Goal: Task Accomplishment & Management: Complete application form

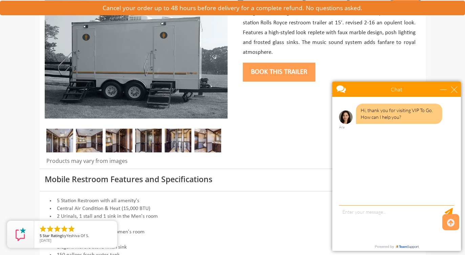
scroll to position [117, 0]
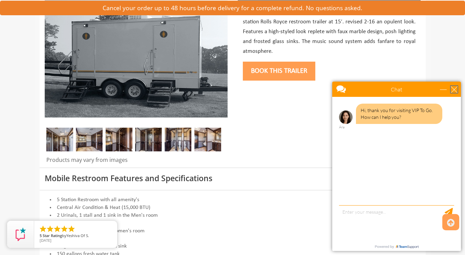
click at [457, 88] on div "close" at bounding box center [454, 89] width 7 height 7
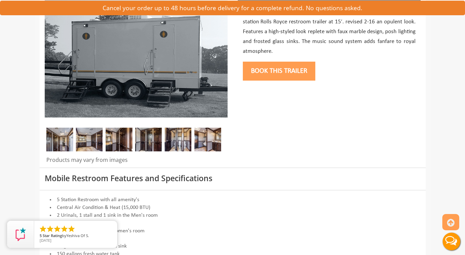
scroll to position [0, 0]
click at [60, 137] on img at bounding box center [59, 140] width 27 height 24
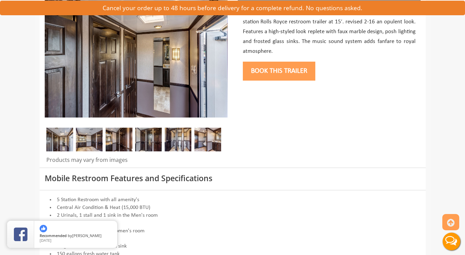
click at [94, 145] on img at bounding box center [89, 140] width 27 height 24
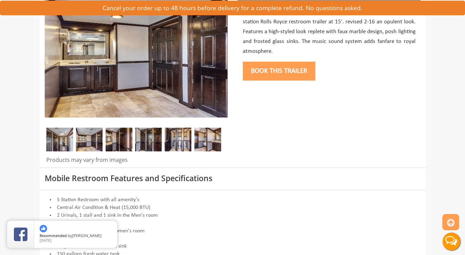
click at [127, 138] on img at bounding box center [119, 140] width 27 height 24
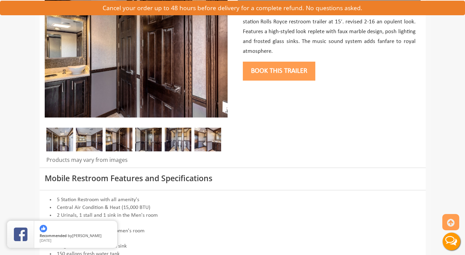
click at [157, 139] on img at bounding box center [148, 140] width 27 height 24
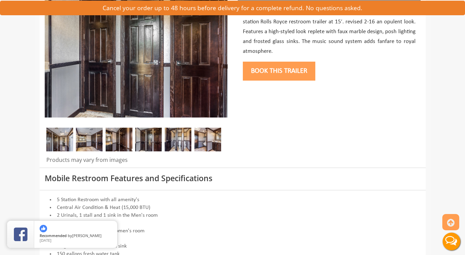
click at [178, 140] on img at bounding box center [178, 140] width 27 height 24
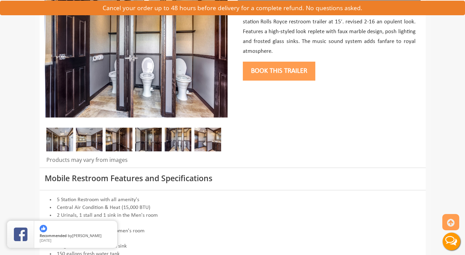
click at [206, 143] on img at bounding box center [207, 140] width 27 height 24
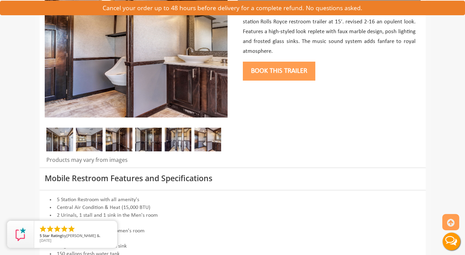
click at [175, 140] on img at bounding box center [178, 140] width 27 height 24
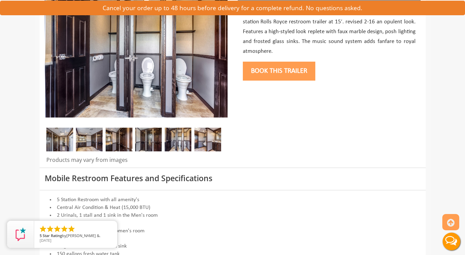
click at [143, 138] on img at bounding box center [148, 140] width 27 height 24
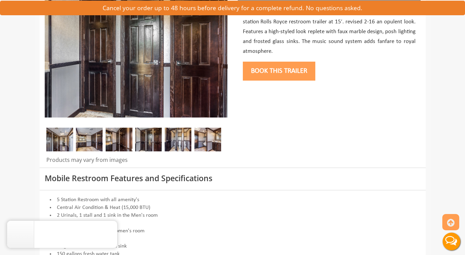
click at [113, 135] on img at bounding box center [119, 140] width 27 height 24
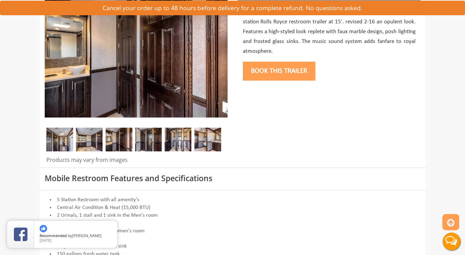
click at [84, 142] on img at bounding box center [89, 140] width 27 height 24
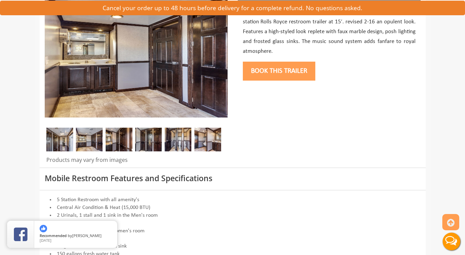
click at [49, 141] on img at bounding box center [59, 140] width 27 height 24
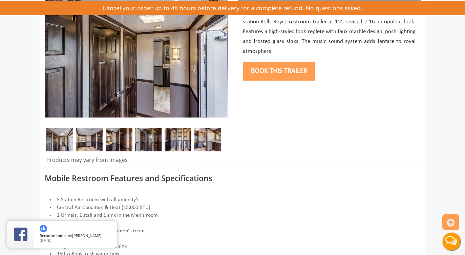
click at [91, 146] on img at bounding box center [89, 140] width 27 height 24
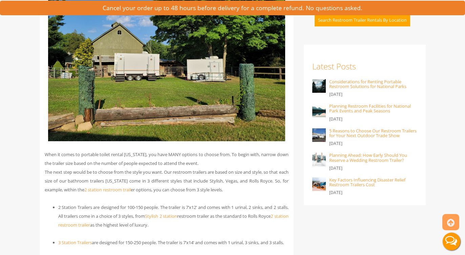
scroll to position [656, 0]
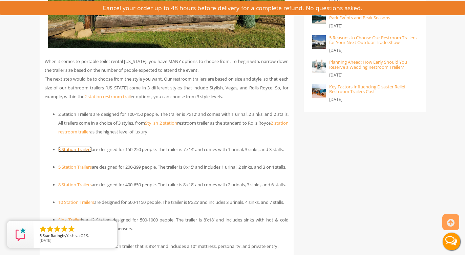
click at [69, 150] on link "3 Station Trailers" at bounding box center [75, 149] width 34 height 6
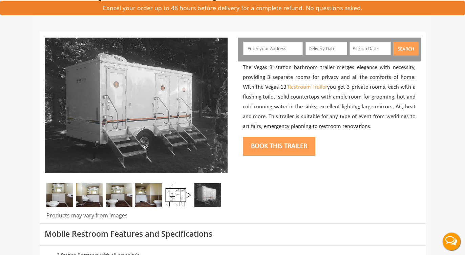
scroll to position [65, 0]
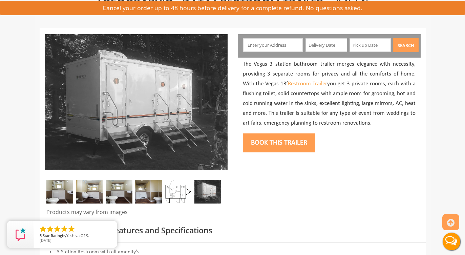
click at [62, 187] on img at bounding box center [59, 192] width 27 height 24
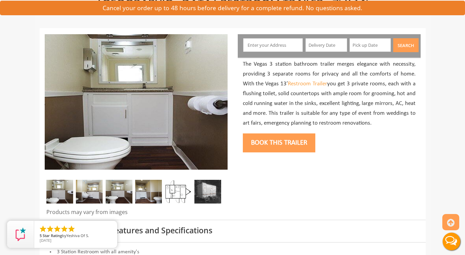
click at [91, 192] on img at bounding box center [89, 192] width 27 height 24
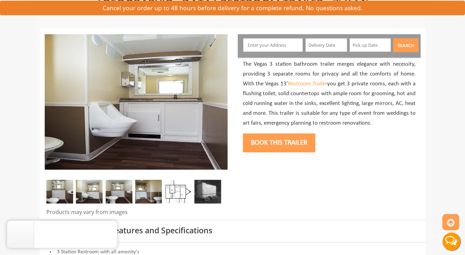
click at [120, 192] on img at bounding box center [119, 192] width 27 height 24
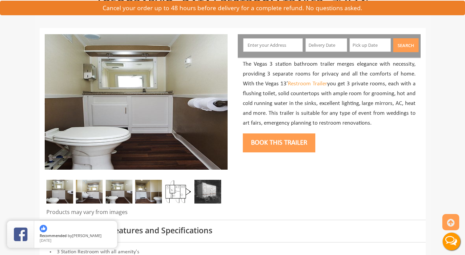
click at [156, 198] on img at bounding box center [148, 192] width 27 height 24
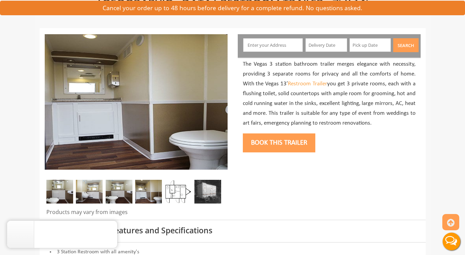
click at [182, 195] on img at bounding box center [178, 192] width 27 height 24
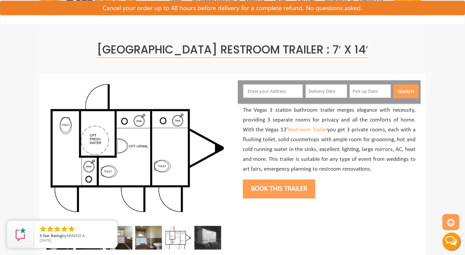
scroll to position [0, 0]
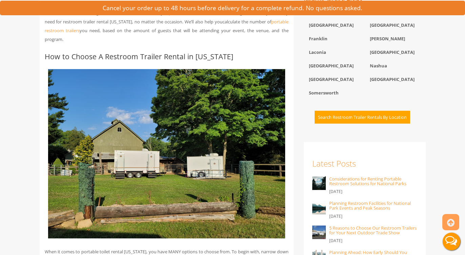
scroll to position [450, 0]
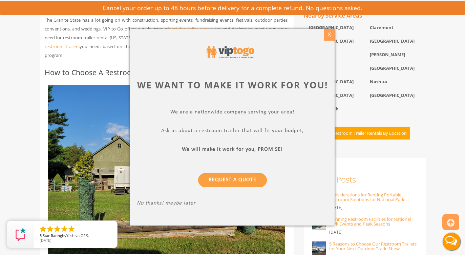
click at [328, 33] on div "X" at bounding box center [329, 35] width 10 height 12
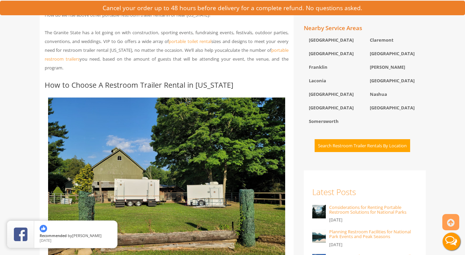
scroll to position [439, 0]
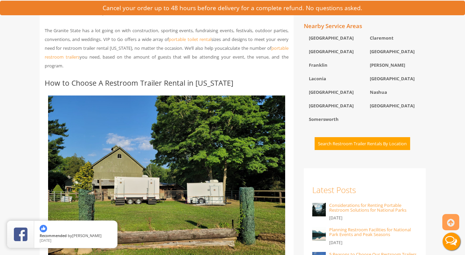
click at [353, 150] on button "Search Restroom Trailer Rentals By Location" at bounding box center [361, 143] width 95 height 13
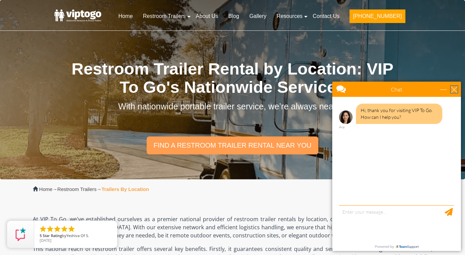
click at [455, 88] on div "close" at bounding box center [454, 89] width 7 height 7
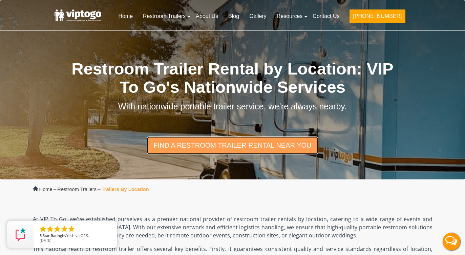
click at [260, 143] on link "find a restroom trailer rental near you" at bounding box center [232, 145] width 171 height 18
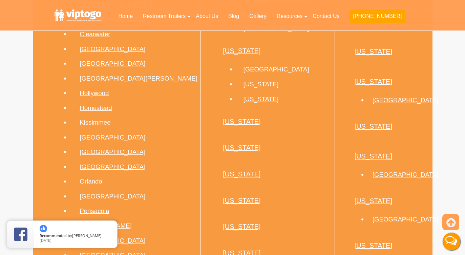
scroll to position [1194, 0]
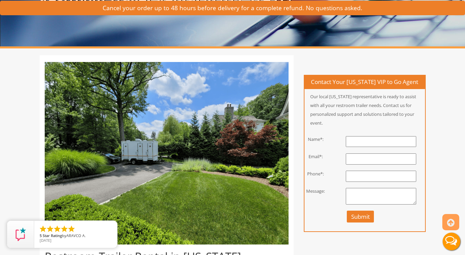
scroll to position [87, 0]
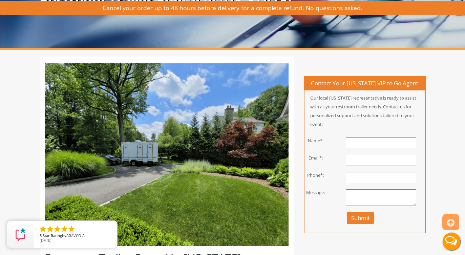
click at [395, 149] on input "text" at bounding box center [381, 142] width 70 height 11
type input "Meg Buckley"
type input "megkylebuckley@gmail.com"
type input "6178345260"
click at [406, 206] on textarea "Hello! I am looking for a 3 stall or 5 stall bathroom trailer" at bounding box center [381, 197] width 70 height 17
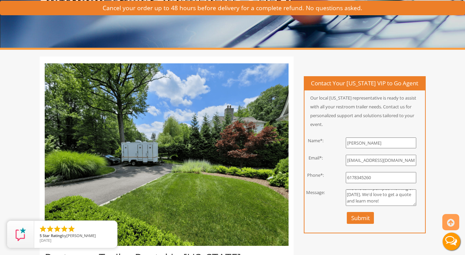
scroll to position [44, 0]
type textarea "Hello! I am looking for a 3 stall or 5 stall bathroom trailer for our family ev…"
click at [366, 224] on button "Submit" at bounding box center [360, 218] width 27 height 12
click at [355, 224] on button "Submit" at bounding box center [360, 218] width 27 height 12
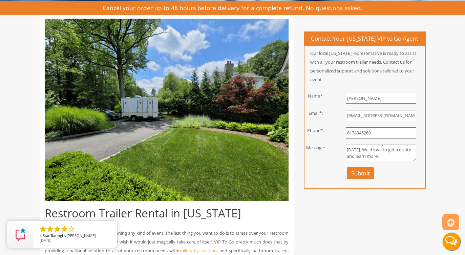
scroll to position [134, 0]
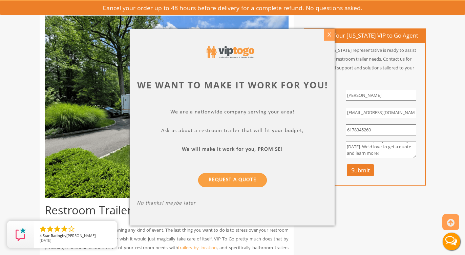
click at [330, 31] on div "X" at bounding box center [329, 35] width 10 height 12
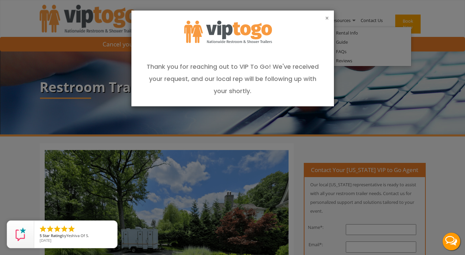
click at [326, 17] on button "×" at bounding box center [327, 18] width 4 height 7
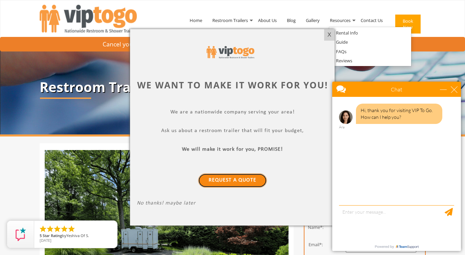
click at [232, 184] on link "Request a Quote" at bounding box center [232, 180] width 69 height 14
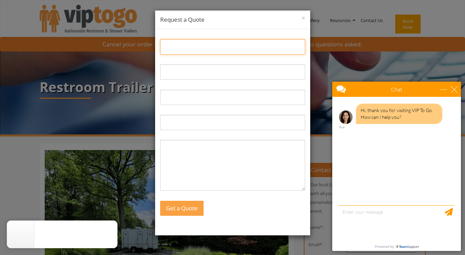
click at [189, 51] on input "Name:" at bounding box center [232, 46] width 145 height 15
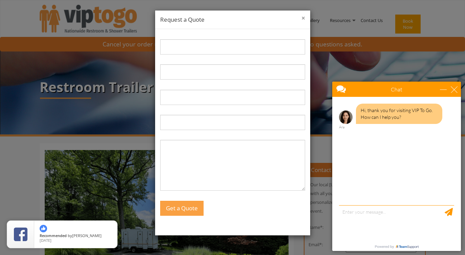
click at [303, 15] on button "×" at bounding box center [303, 18] width 4 height 7
